Goal: Transaction & Acquisition: Download file/media

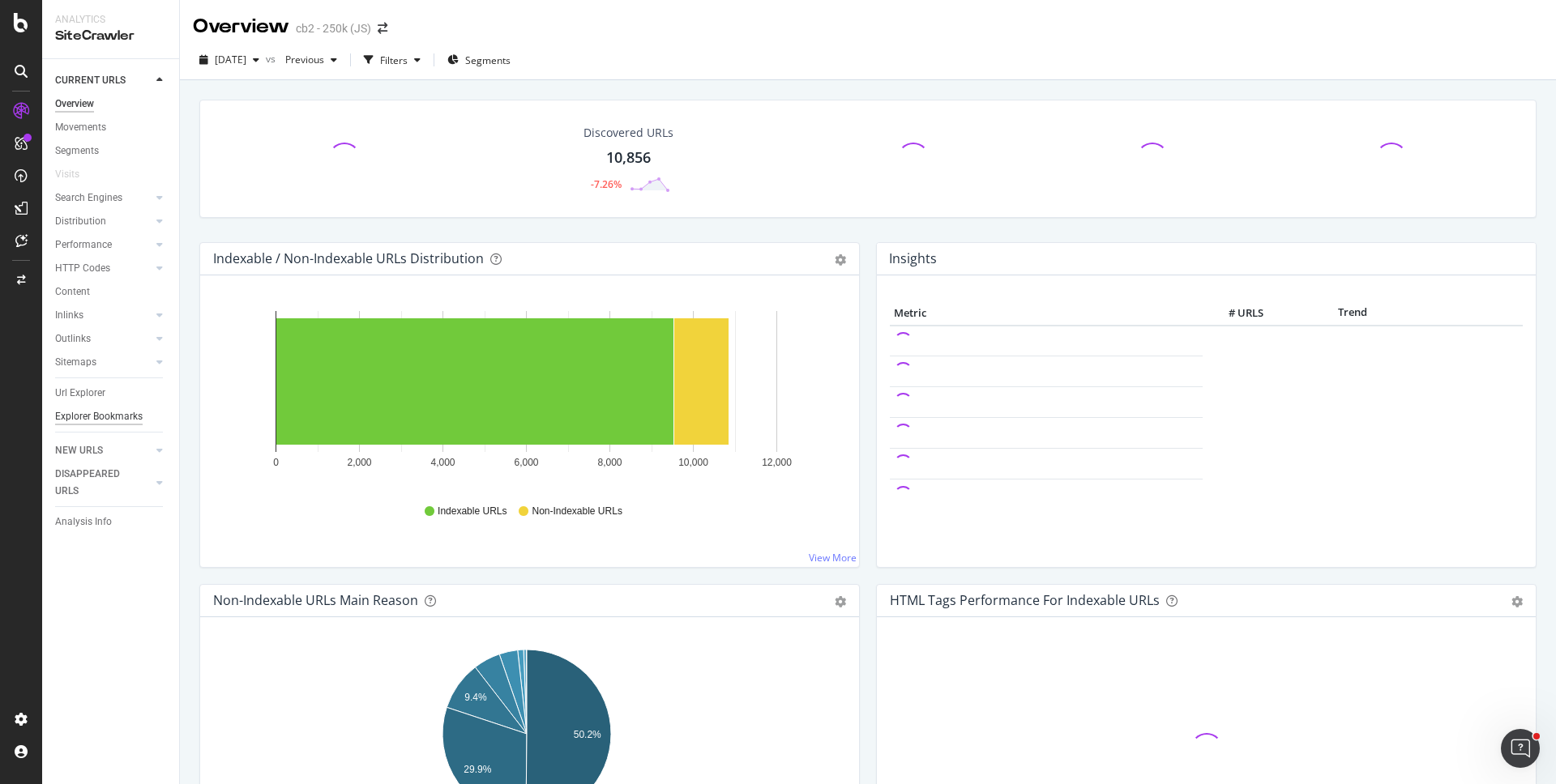
click at [108, 413] on div "Explorer Bookmarks" at bounding box center [98, 417] width 87 height 17
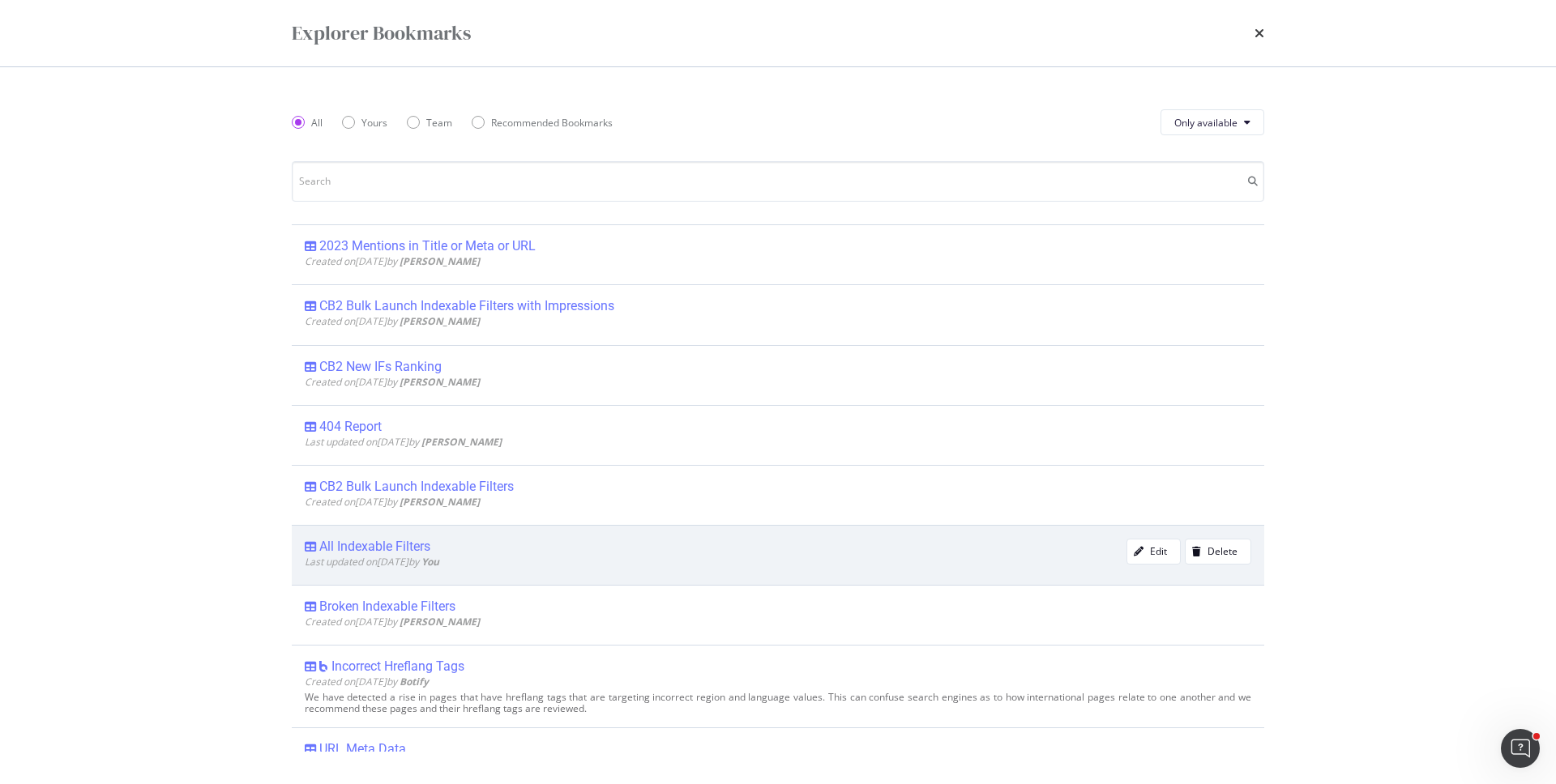
click at [400, 553] on div "All Indexable Filters" at bounding box center [375, 546] width 111 height 16
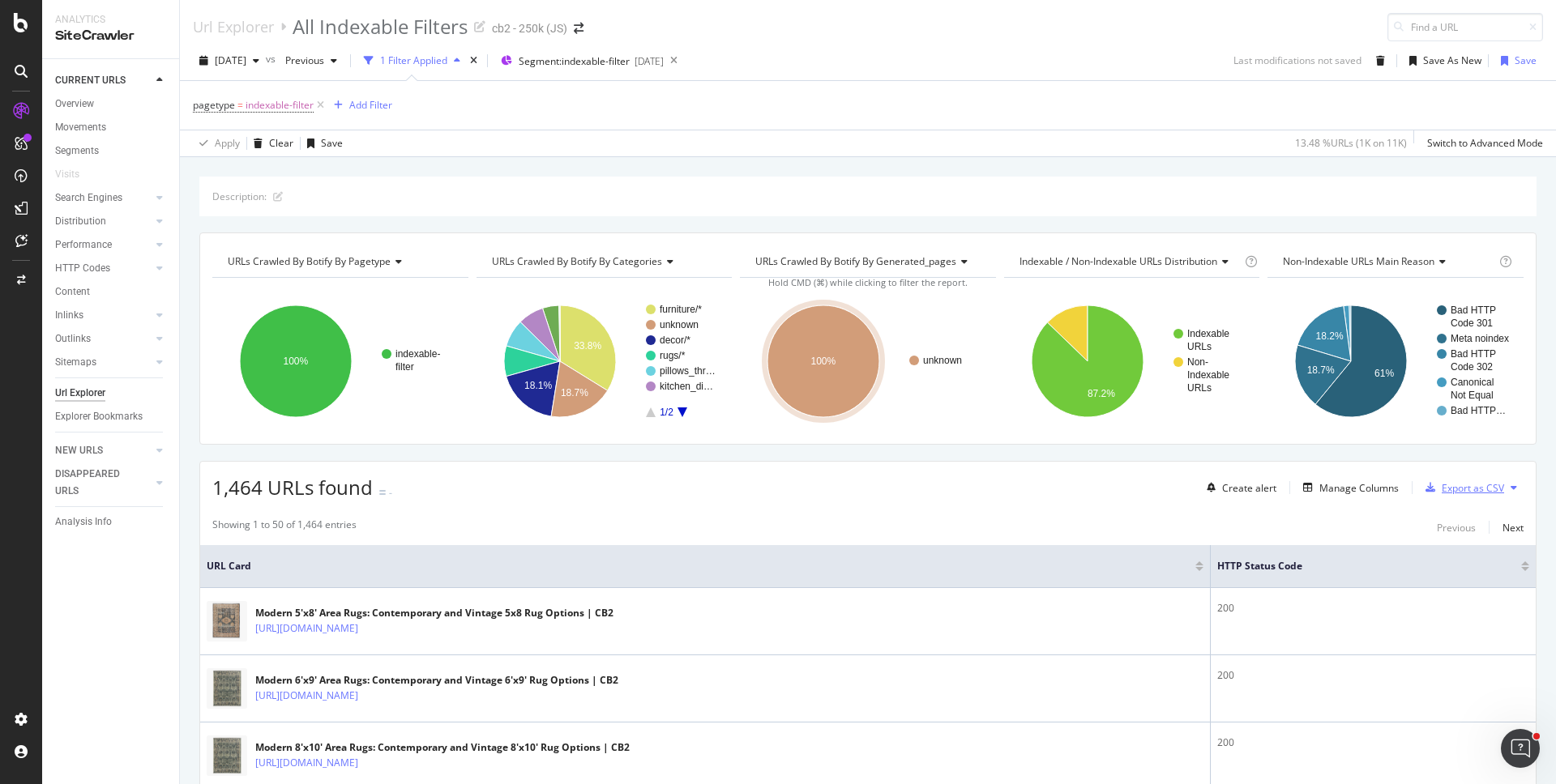
click at [1469, 484] on div "Export as CSV" at bounding box center [1472, 488] width 63 height 14
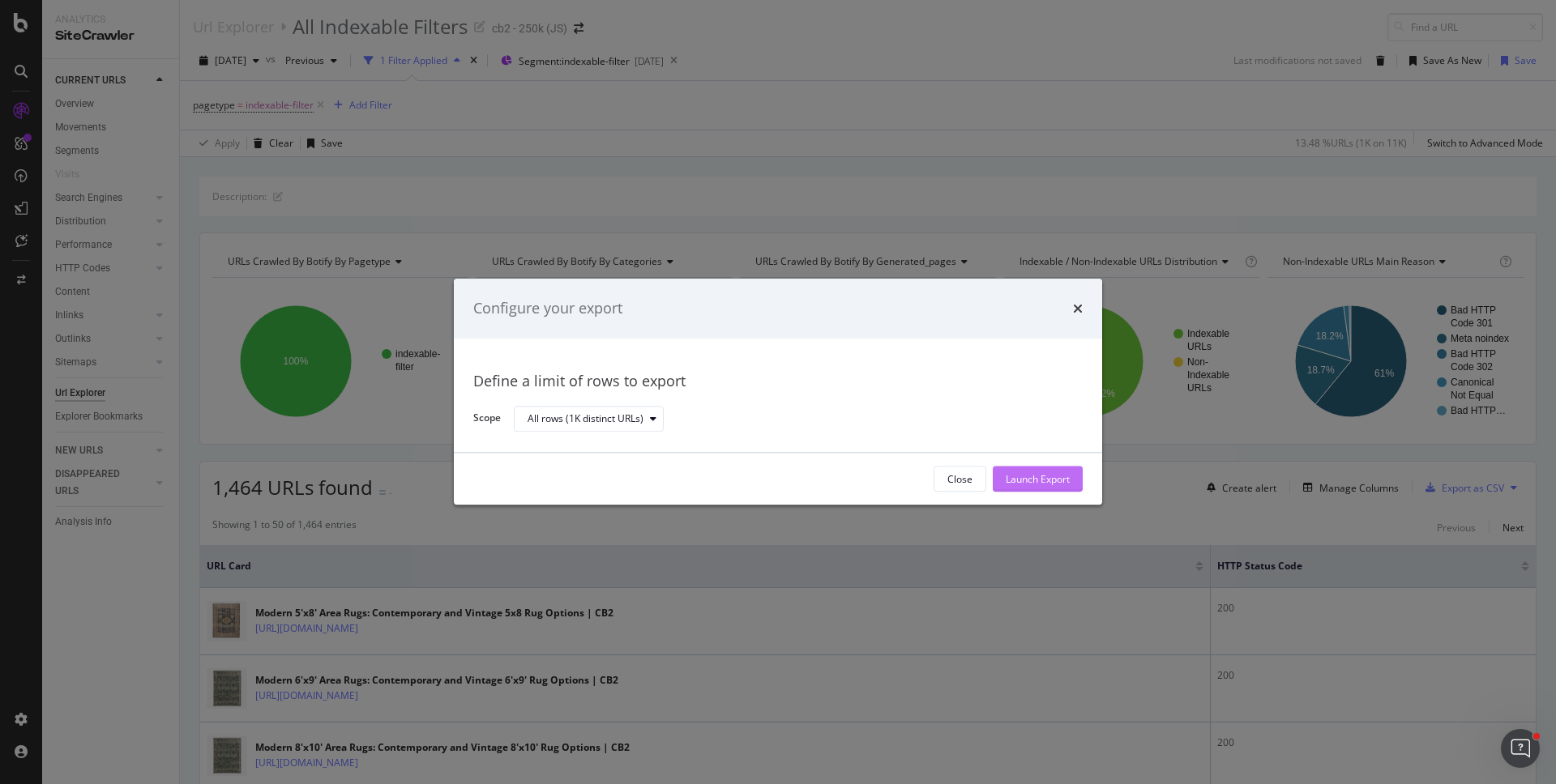
click at [1033, 483] on div "Launch Export" at bounding box center [1037, 479] width 64 height 14
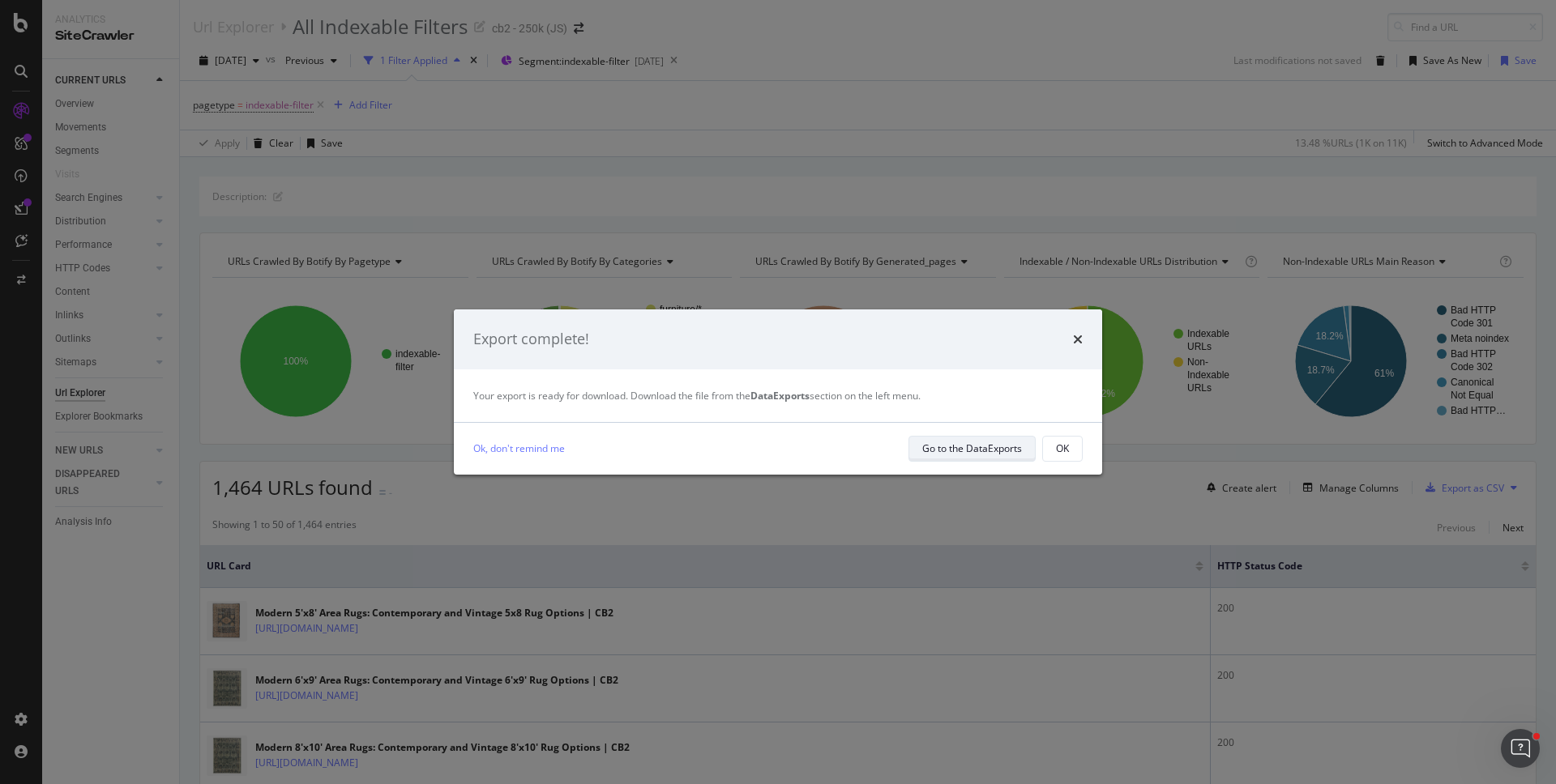
click at [955, 454] on div "Go to the DataExports" at bounding box center [972, 448] width 99 height 14
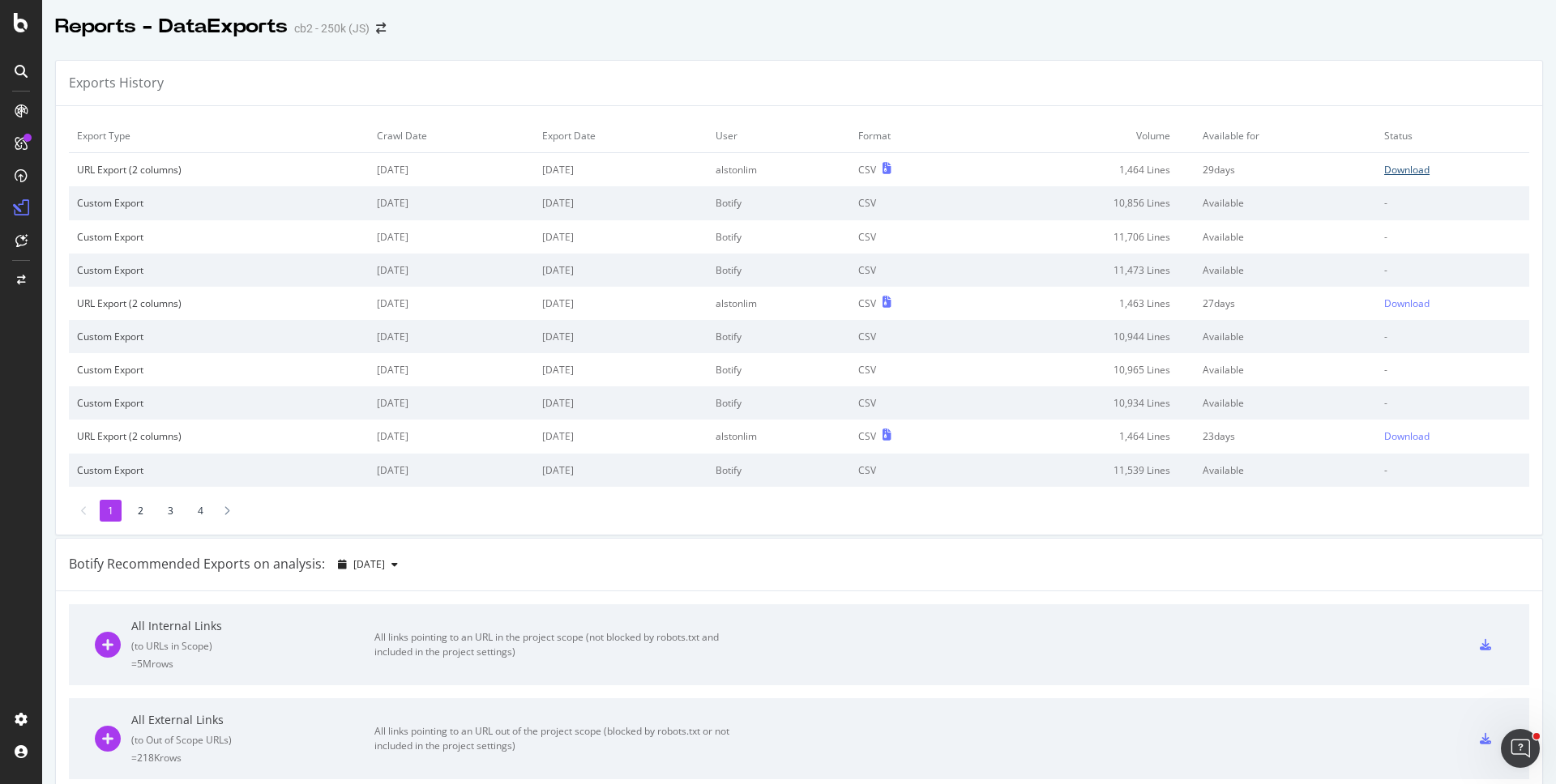
click at [1384, 172] on div "Download" at bounding box center [1406, 169] width 45 height 14
